Goal: Task Accomplishment & Management: Complete application form

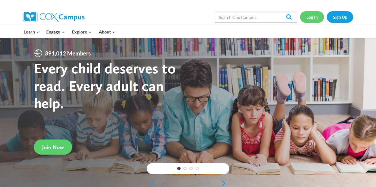
click at [309, 20] on link "Log In" at bounding box center [312, 16] width 24 height 11
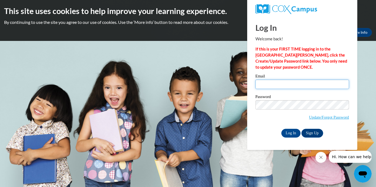
click at [289, 83] on input "Email" at bounding box center [302, 84] width 94 height 9
type input "[EMAIL_ADDRESS][DOMAIN_NAME]"
click at [292, 134] on input "Log In" at bounding box center [290, 133] width 19 height 9
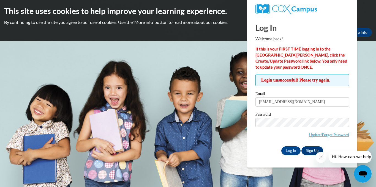
click at [332, 138] on span "Update/Forgot Password" at bounding box center [329, 135] width 40 height 6
click at [332, 136] on link "Update/Forgot Password" at bounding box center [329, 135] width 40 height 4
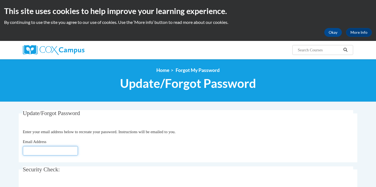
click at [34, 152] on input "Email Address" at bounding box center [50, 150] width 55 height 9
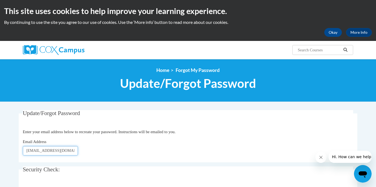
type input "[EMAIL_ADDRESS][DOMAIN_NAME]"
click at [206, 138] on fieldset "Update/Forgot Password Please enter your email address Enter your email address…" at bounding box center [188, 136] width 338 height 52
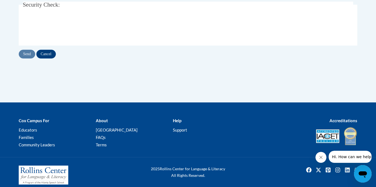
scroll to position [166, 0]
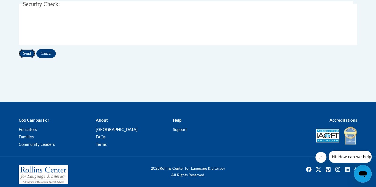
click at [28, 52] on input "Send" at bounding box center [27, 53] width 17 height 9
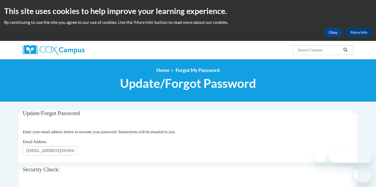
scroll to position [166, 0]
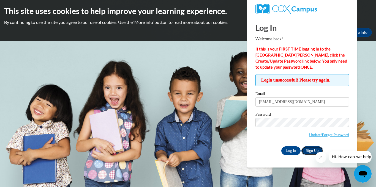
click at [309, 149] on link "Sign Up" at bounding box center [311, 151] width 21 height 9
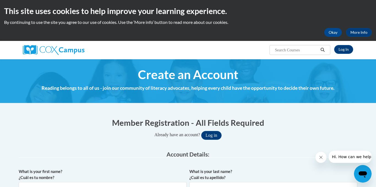
scroll to position [112, 0]
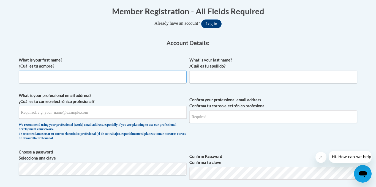
click at [37, 77] on input "What is your first name? ¿Cuál es tu nombre?" at bounding box center [103, 77] width 168 height 13
type input "[PERSON_NAME]"
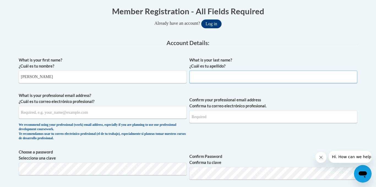
click at [222, 81] on input "What is your last name? ¿Cuál es tu apellido?" at bounding box center [273, 77] width 168 height 13
type input "[PERSON_NAME]"
click at [76, 114] on input "What is your professional email address? ¿Cuál es tu correo electrónico profesi…" at bounding box center [103, 112] width 168 height 13
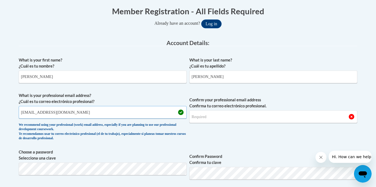
type input "[EMAIL_ADDRESS][DOMAIN_NAME]"
click at [210, 114] on input "Confirm your professional email address Confirma tu correo electrónico profesio…" at bounding box center [273, 117] width 168 height 13
type input "[EMAIL_ADDRESS][DOMAIN_NAME]"
click at [114, 151] on label "Choose a password Selecciona una clave" at bounding box center [103, 155] width 168 height 12
click at [249, 139] on span "Confirm your professional email address Confirma tu correo electrónico profesio…" at bounding box center [273, 118] width 168 height 51
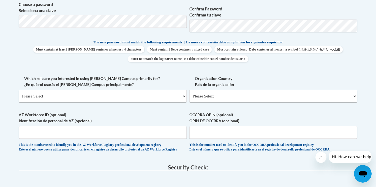
scroll to position [262, 0]
